Goal: Task Accomplishment & Management: Complete application form

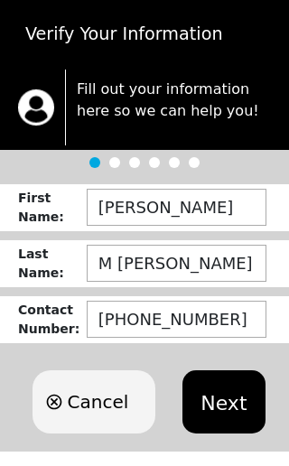
click at [216, 397] on button "Next" at bounding box center [223, 401] width 82 height 63
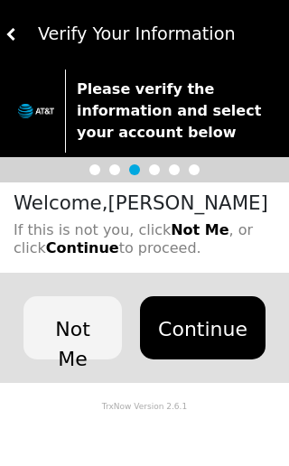
click at [201, 341] on button "Continue" at bounding box center [203, 327] width 126 height 63
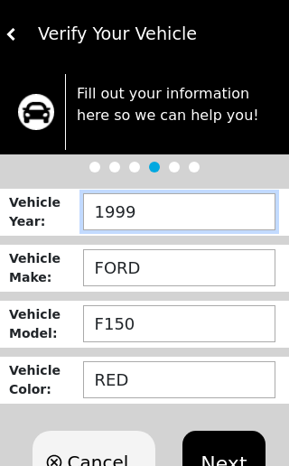
click at [211, 210] on input "1999" at bounding box center [179, 211] width 192 height 37
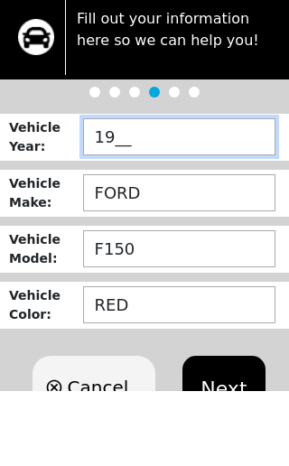
type input "1___"
type input "2010"
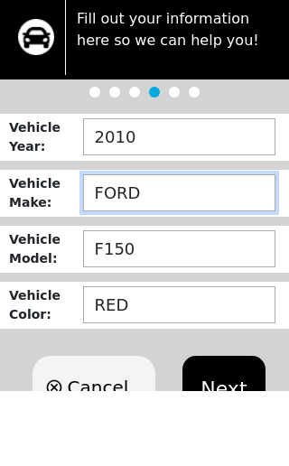
click at [200, 249] on input "FORD" at bounding box center [179, 267] width 192 height 37
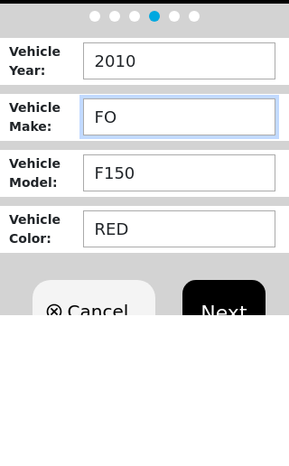
type input "F"
type input "ACURA"
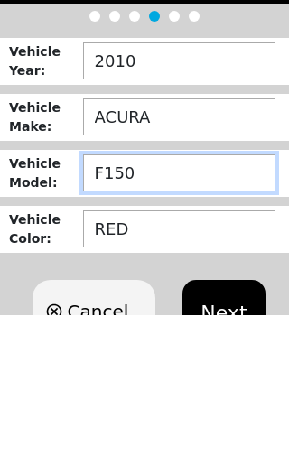
click at [199, 305] on input "F150" at bounding box center [179, 323] width 192 height 37
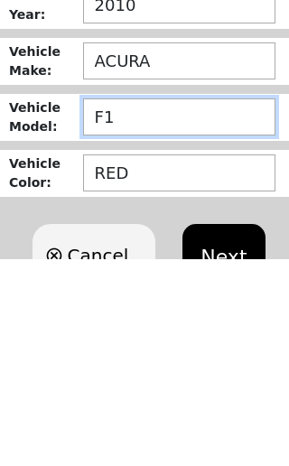
type input "F"
type input "MDX"
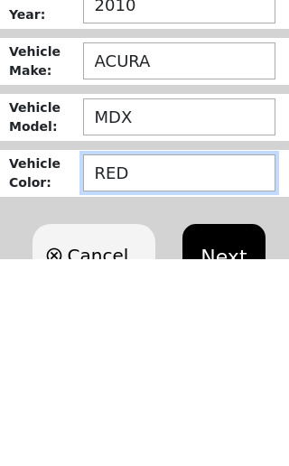
click at [183, 361] on input "RED" at bounding box center [179, 379] width 192 height 37
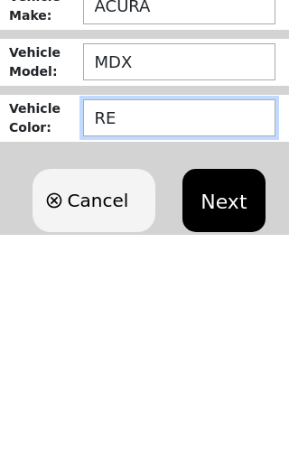
type input "R"
type input "BLACK"
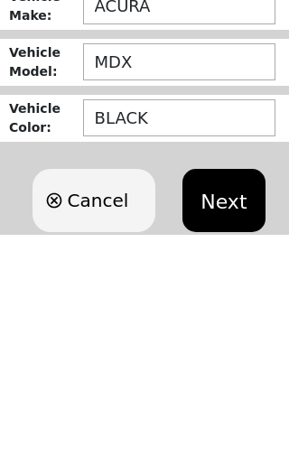
click at [222, 400] on button "Next" at bounding box center [223, 431] width 82 height 63
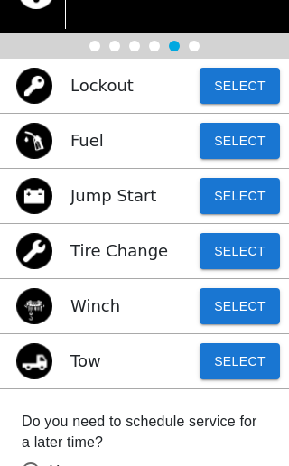
scroll to position [122, 0]
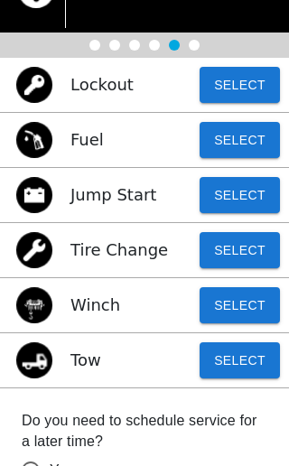
click at [239, 364] on button "Select" at bounding box center [240, 360] width 80 height 36
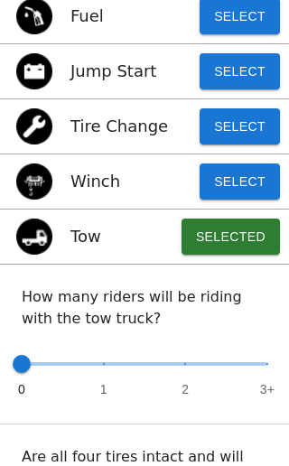
scroll to position [249, 0]
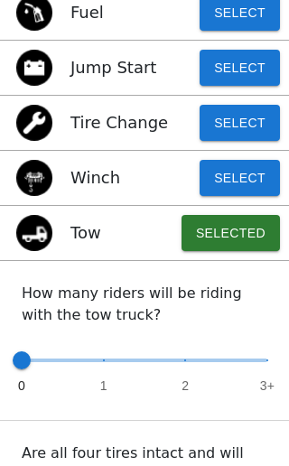
type input "1"
click at [98, 369] on span at bounding box center [104, 360] width 18 height 18
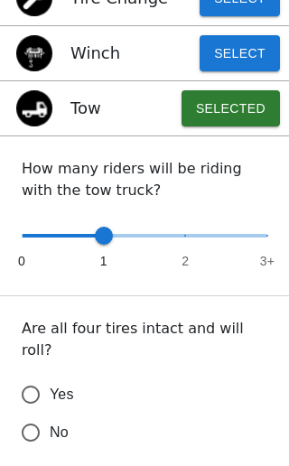
scroll to position [390, 0]
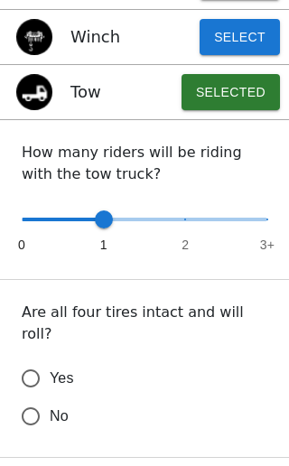
click at [33, 359] on input "Yes" at bounding box center [31, 378] width 38 height 38
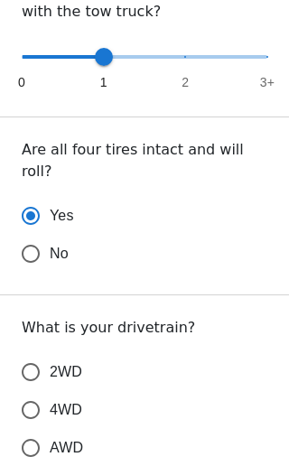
scroll to position [564, 0]
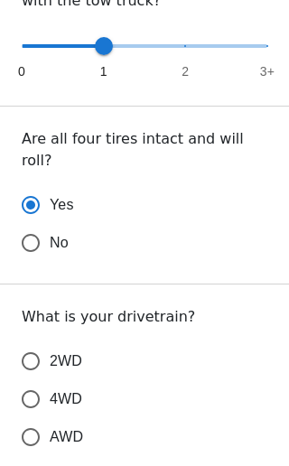
click at [35, 418] on input "AWD" at bounding box center [31, 437] width 38 height 38
radio input "true"
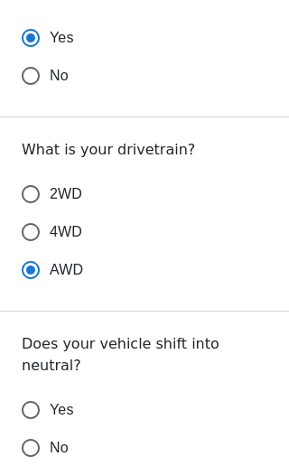
scroll to position [732, 0]
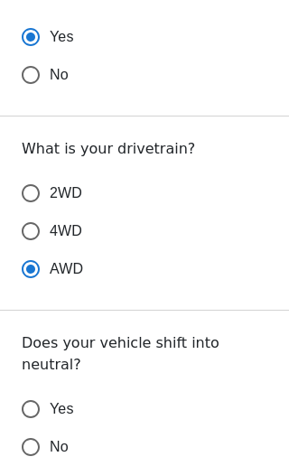
click at [31, 390] on input "Yes" at bounding box center [31, 409] width 38 height 38
radio input "false"
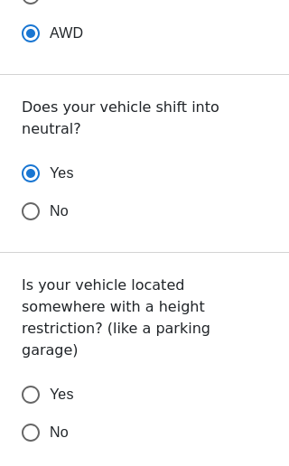
click at [30, 414] on input "No" at bounding box center [31, 433] width 38 height 38
radio input "false"
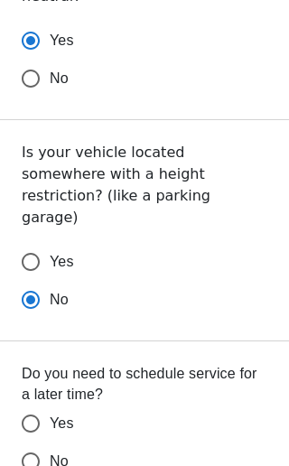
scroll to position [1105, 0]
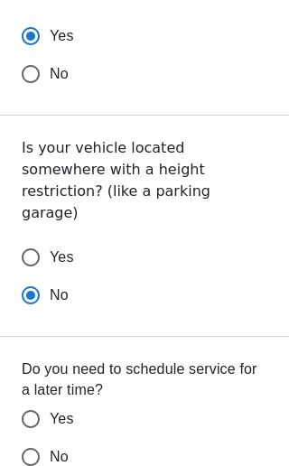
click at [29, 438] on input "No" at bounding box center [31, 457] width 38 height 38
radio input "false"
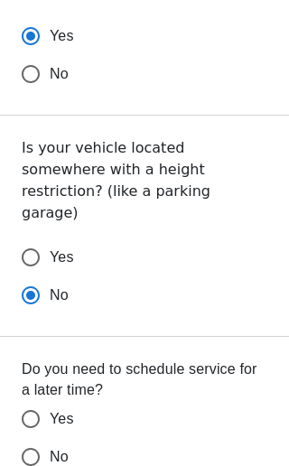
scroll to position [1106, 0]
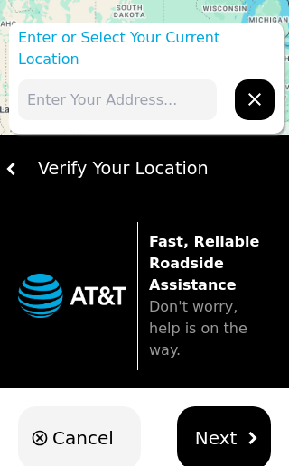
click at [162, 79] on input "text" at bounding box center [117, 99] width 199 height 41
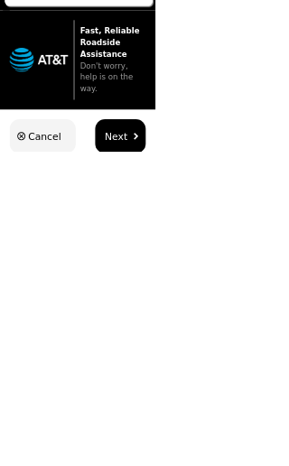
scroll to position [30, 0]
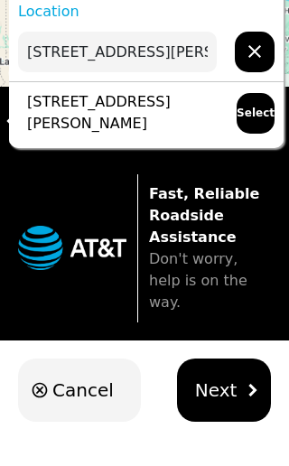
click at [151, 109] on p "[STREET_ADDRESS][PERSON_NAME]" at bounding box center [118, 130] width 201 height 43
type input "[STREET_ADDRESS][PERSON_NAME]"
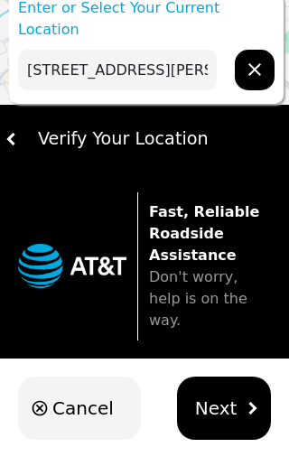
click at [219, 395] on span "Next" at bounding box center [216, 408] width 42 height 27
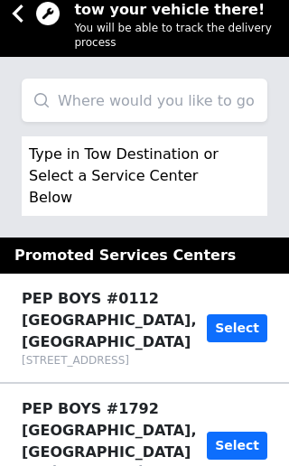
click at [207, 103] on input "search" at bounding box center [145, 100] width 246 height 43
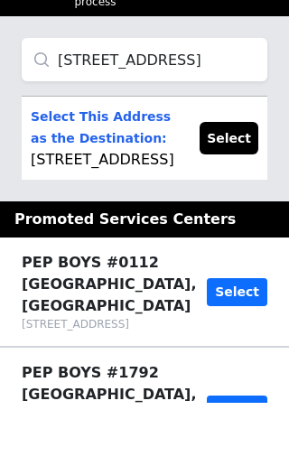
type input "[STREET_ADDRESS]"
click at [153, 173] on p "Select This Address as the Destination: [STREET_ADDRESS][PERSON_NAME]" at bounding box center [106, 201] width 151 height 65
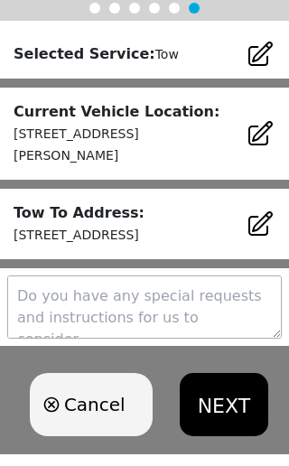
scroll to position [285, 0]
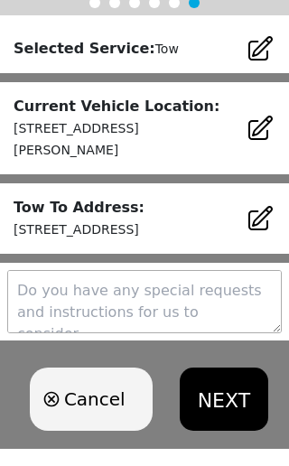
click at [217, 382] on button "NEXT" at bounding box center [224, 399] width 89 height 63
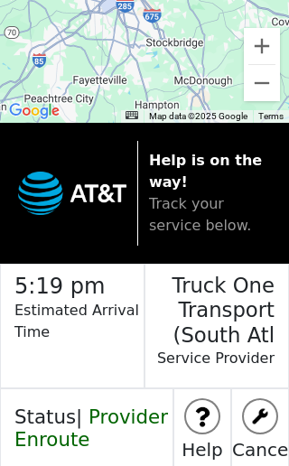
scroll to position [269, 0]
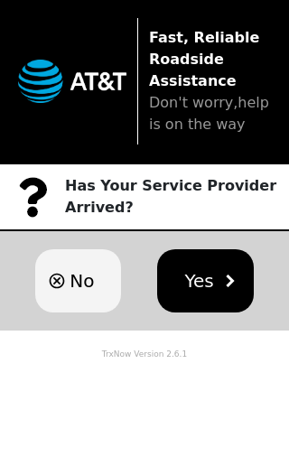
click at [77, 282] on span "No" at bounding box center [82, 280] width 24 height 27
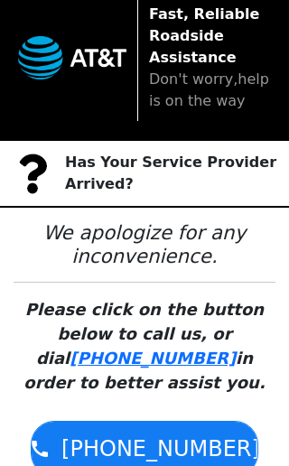
scroll to position [62, 0]
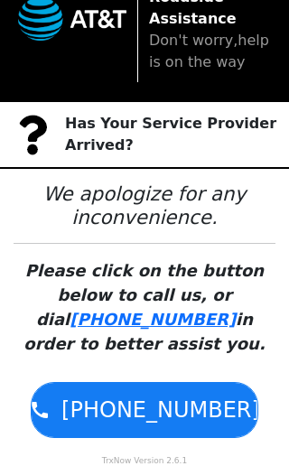
click at [131, 321] on link "[PHONE_NUMBER]" at bounding box center [153, 319] width 166 height 19
click at [113, 318] on link "[PHONE_NUMBER]" at bounding box center [153, 319] width 166 height 19
